Goal: Use online tool/utility: Utilize a website feature to perform a specific function

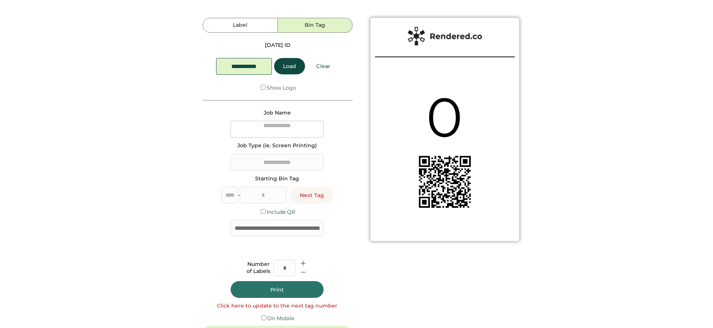
type input "*"
type input "**"
type textarea "**********"
type input "**********"
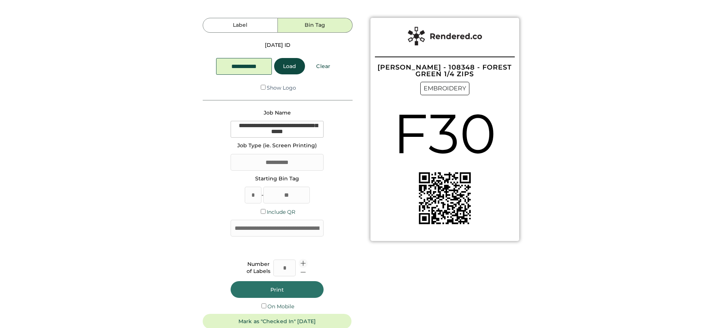
click at [304, 262] on icon at bounding box center [303, 263] width 7 height 7
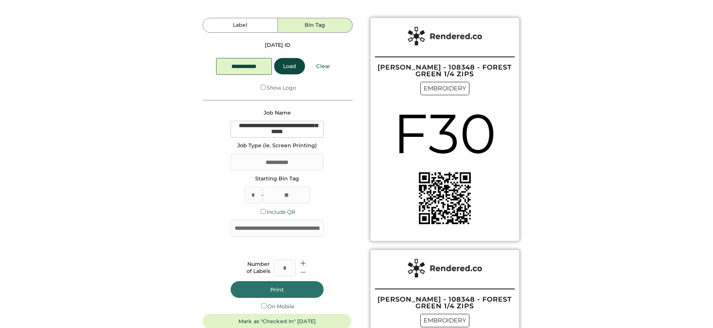
click at [304, 262] on icon at bounding box center [303, 263] width 7 height 7
type input "*"
click at [295, 288] on button "Print" at bounding box center [276, 289] width 93 height 17
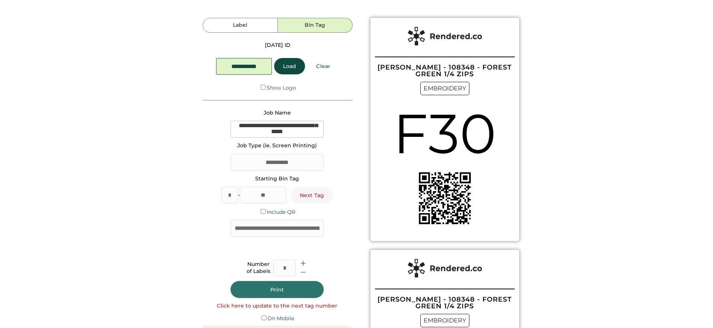
click at [311, 194] on button "Next Tag" at bounding box center [312, 195] width 42 height 16
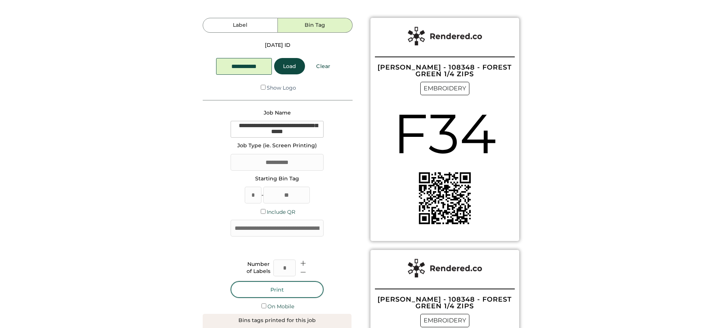
click at [289, 294] on button "Print" at bounding box center [276, 289] width 93 height 17
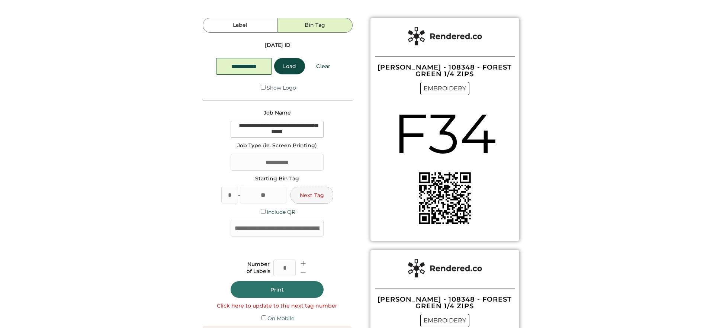
click at [306, 200] on button "Next Tag" at bounding box center [312, 195] width 42 height 16
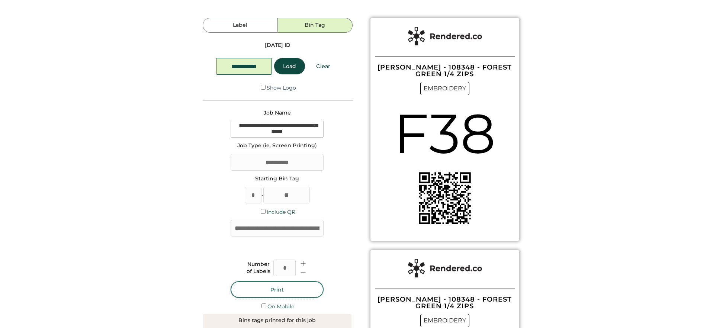
click at [275, 290] on button "Print" at bounding box center [276, 289] width 93 height 17
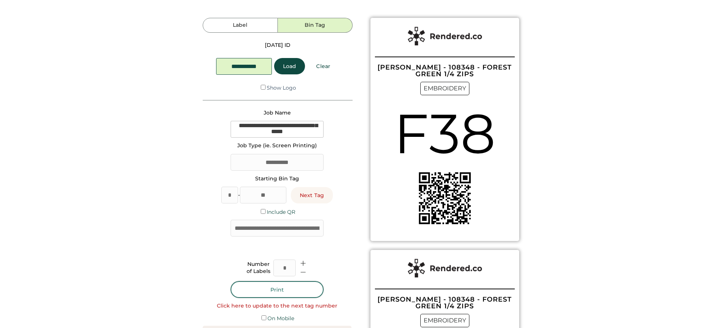
click at [284, 291] on button "Print" at bounding box center [276, 289] width 93 height 17
click at [310, 193] on button "Next Tag" at bounding box center [312, 195] width 42 height 16
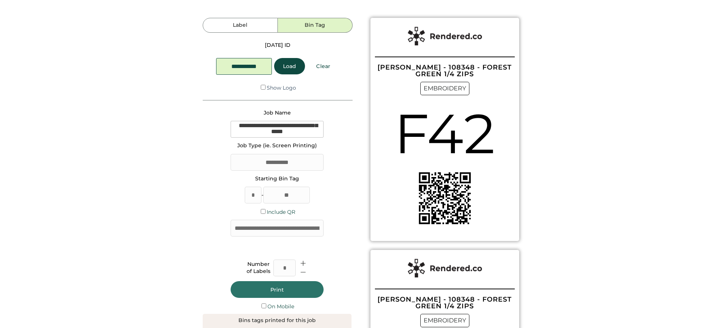
click at [304, 288] on button "Print" at bounding box center [276, 289] width 93 height 17
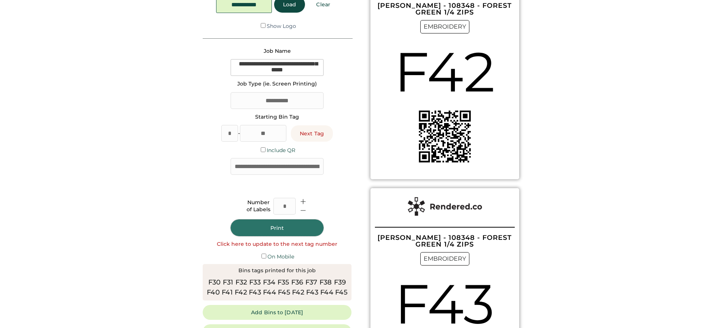
scroll to position [62, 0]
click at [321, 134] on button "Next Tag" at bounding box center [312, 133] width 42 height 16
type input "**"
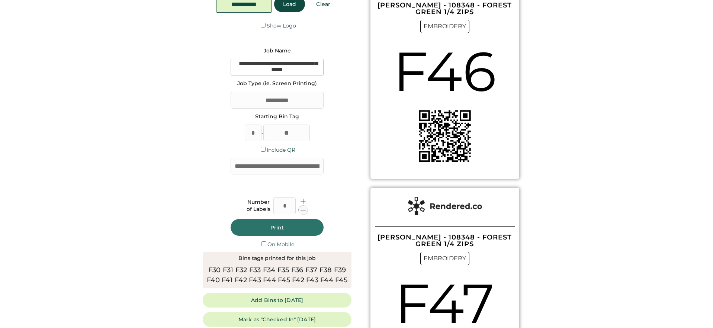
click at [305, 210] on use at bounding box center [303, 210] width 7 height 7
type input "*"
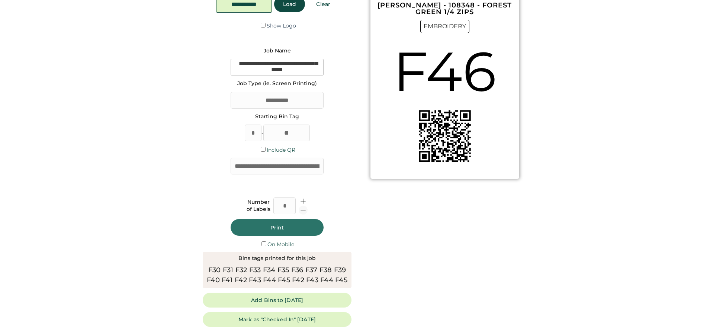
click at [305, 210] on use at bounding box center [303, 210] width 7 height 7
click at [293, 229] on button "Print" at bounding box center [276, 227] width 93 height 17
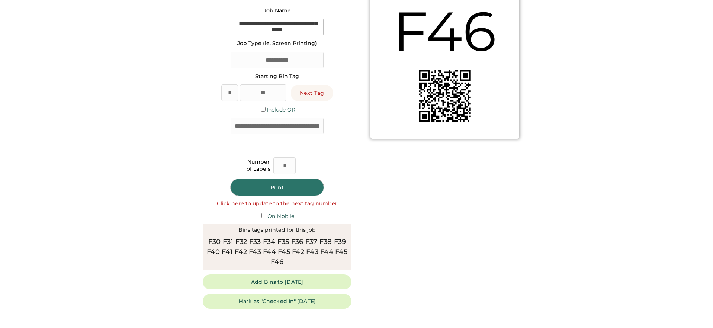
scroll to position [110, 0]
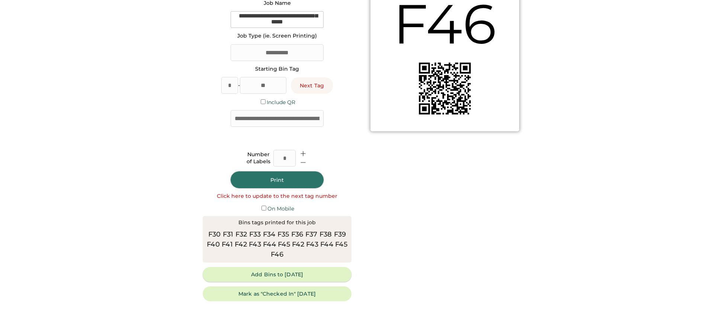
click at [274, 278] on button "Add Bins to [DATE]" at bounding box center [277, 274] width 149 height 15
